Goal: Navigation & Orientation: Go to known website

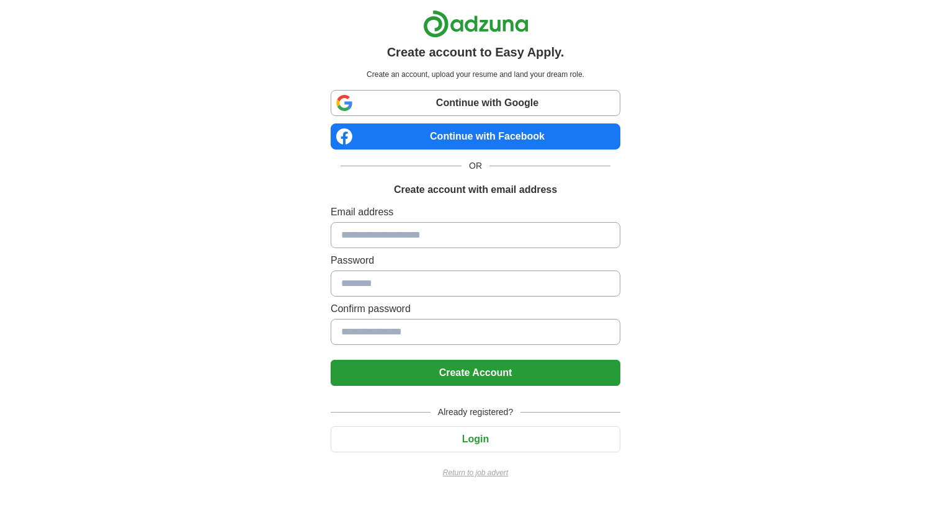
click at [495, 473] on p "Return to job advert" at bounding box center [476, 472] width 290 height 11
